Goal: Task Accomplishment & Management: Use online tool/utility

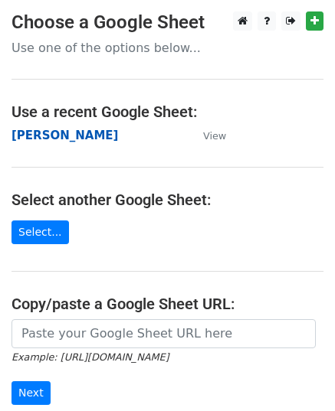
click at [62, 139] on strong "[PERSON_NAME]" at bounding box center [64, 136] width 106 height 14
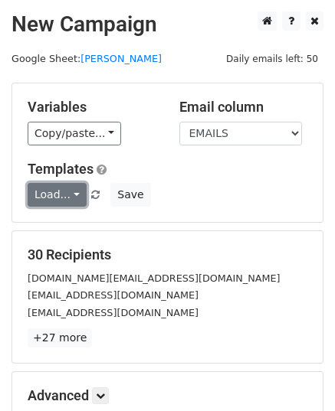
click at [60, 191] on link "Load..." at bounding box center [57, 195] width 59 height 24
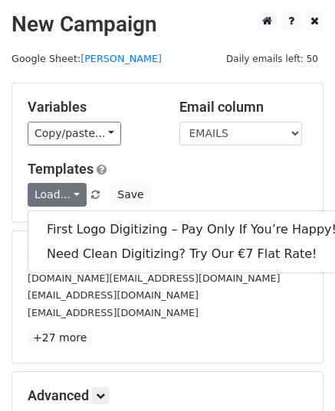
click at [115, 96] on div "Variables Copy/paste... {{EMAILS}} Email column EMAILS Templates Load... First …" at bounding box center [167, 152] width 310 height 139
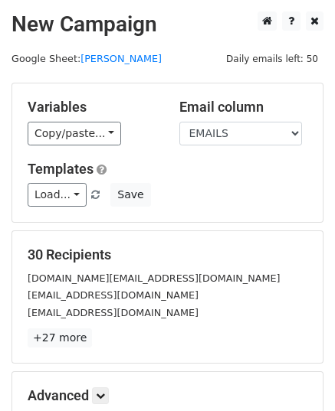
scroll to position [181, 0]
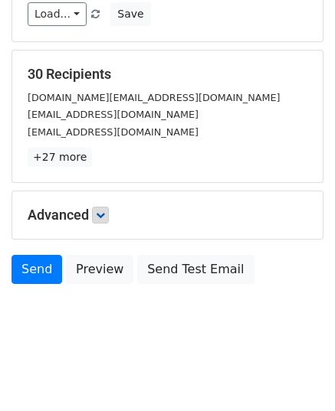
click at [106, 204] on div "Advanced Tracking Track Opens UTM Codes Track Clicks Filters Only include sprea…" at bounding box center [167, 214] width 310 height 47
click at [103, 211] on icon at bounding box center [100, 215] width 9 height 9
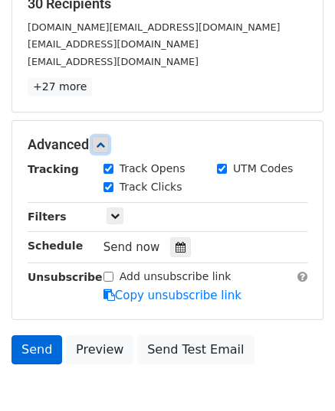
scroll to position [317, 0]
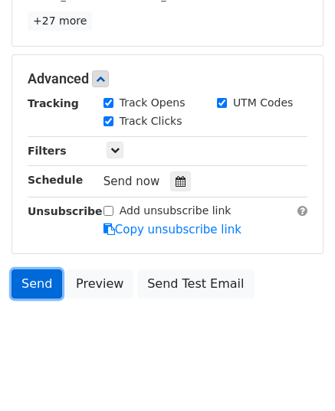
click at [35, 287] on link "Send" at bounding box center [36, 284] width 51 height 29
